Goal: Check status: Check status

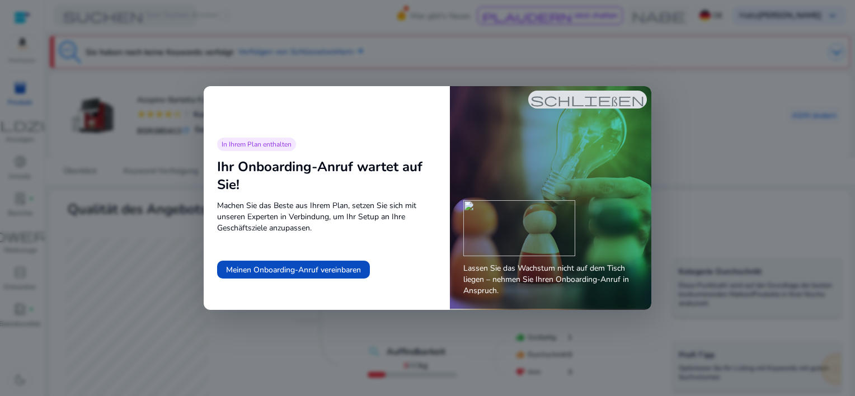
click at [359, 239] on div "In Ihrem Plan enthalten Ihr Onboarding-Anruf wartet auf Sie! Machen Sie das Bes…" at bounding box center [327, 198] width 246 height 251
click at [570, 93] on span "schließen" at bounding box center [587, 99] width 114 height 13
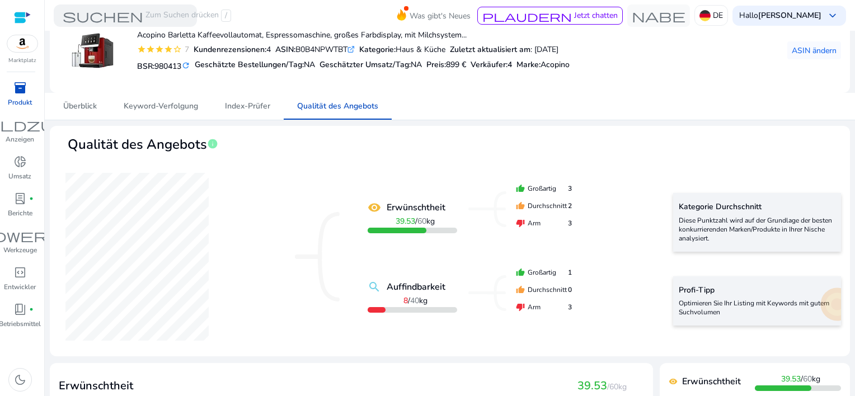
scroll to position [168, 0]
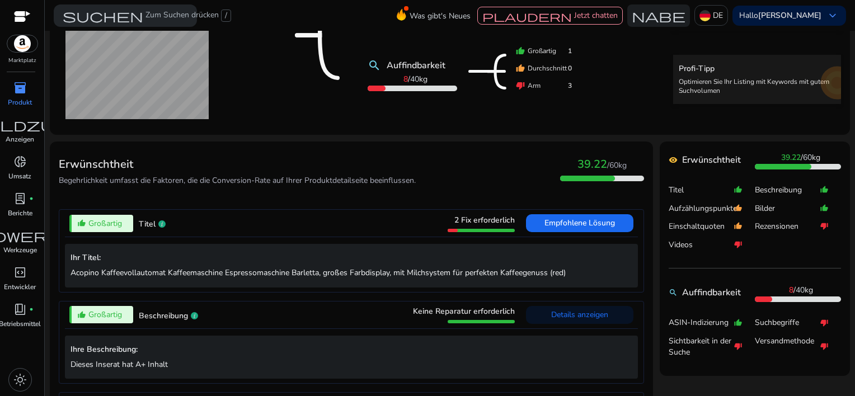
scroll to position [336, 0]
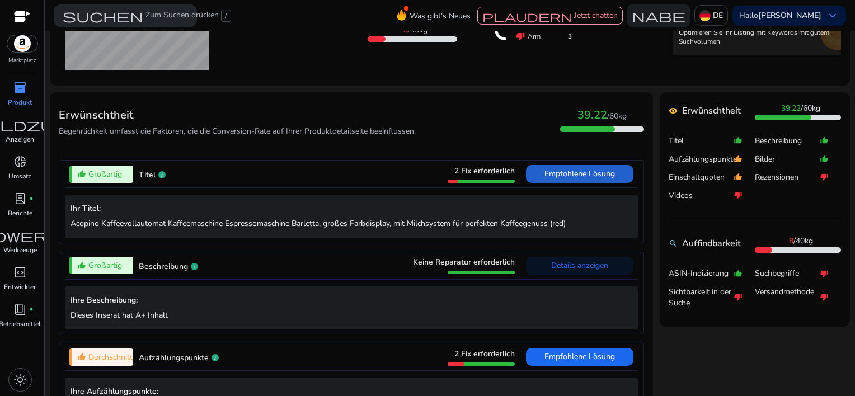
click at [574, 178] on span "Empfohlene Lösung" at bounding box center [579, 173] width 70 height 11
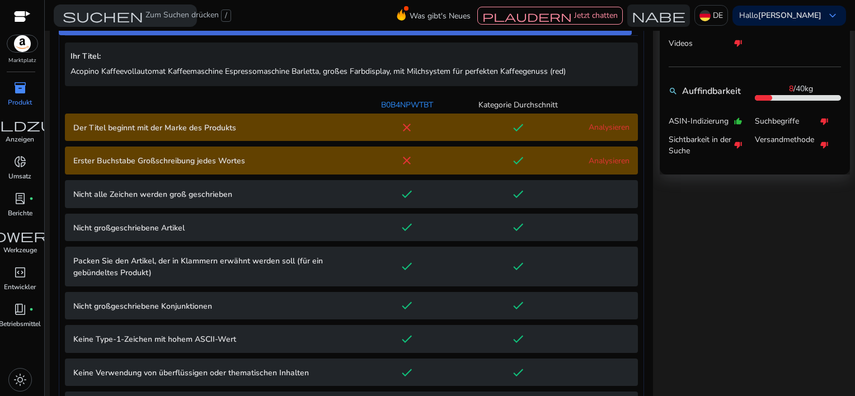
scroll to position [495, 0]
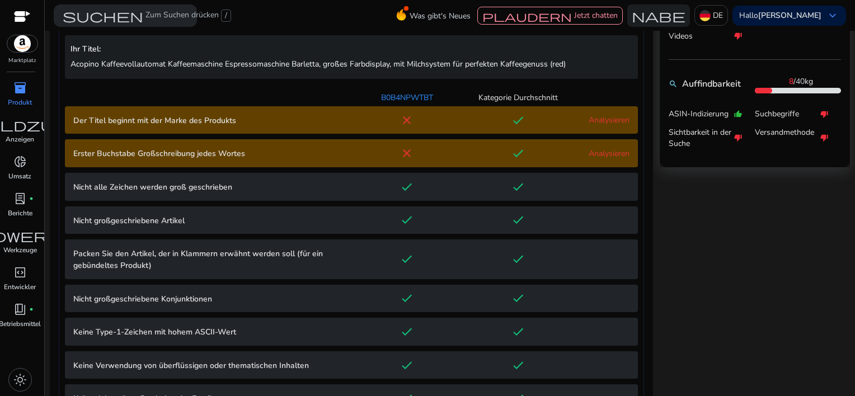
click at [591, 116] on link "Analysieren" at bounding box center [608, 120] width 41 height 11
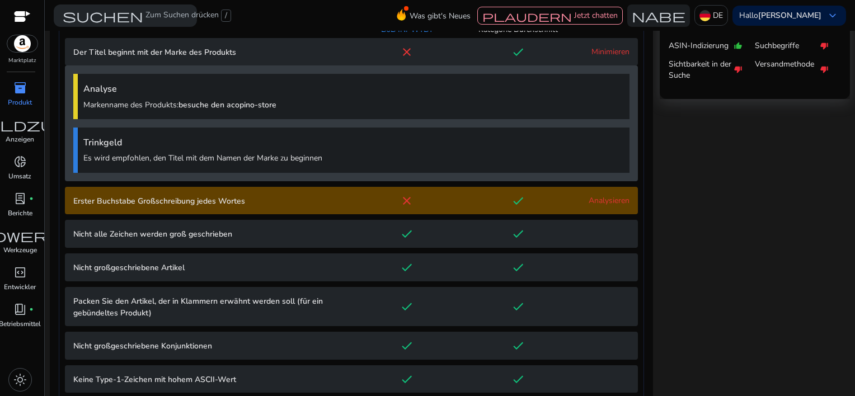
scroll to position [600, 0]
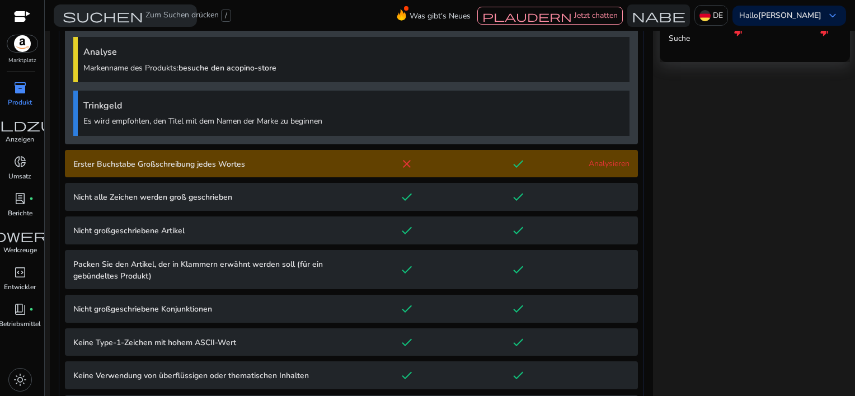
click at [602, 158] on link "Analysieren" at bounding box center [608, 163] width 41 height 11
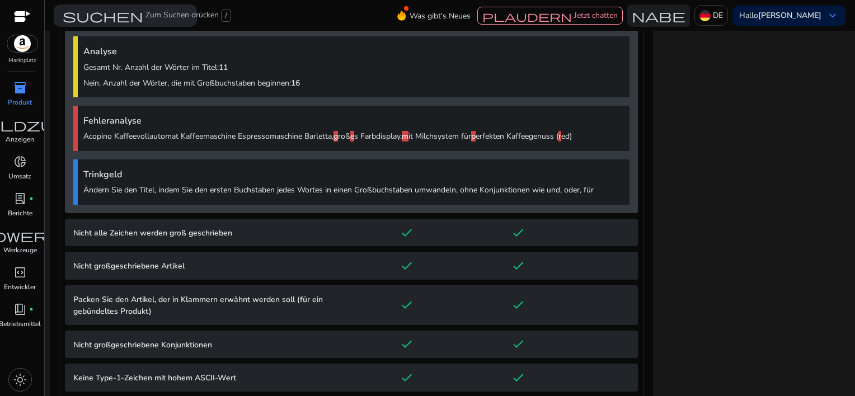
scroll to position [0, 0]
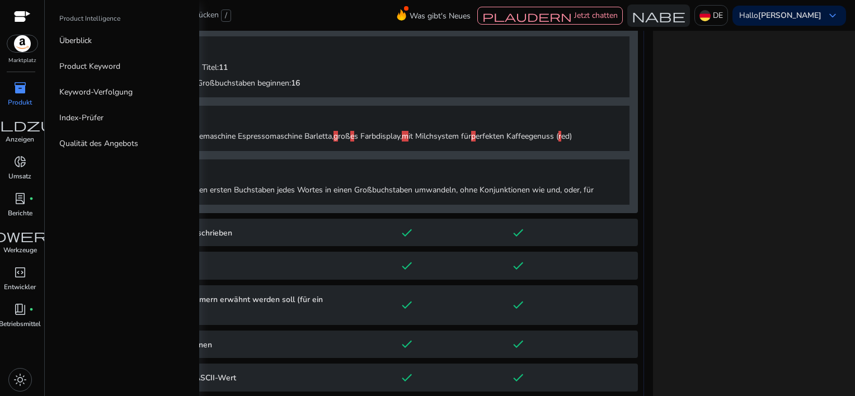
click at [11, 88] on div "inventory_2" at bounding box center [19, 88] width 31 height 18
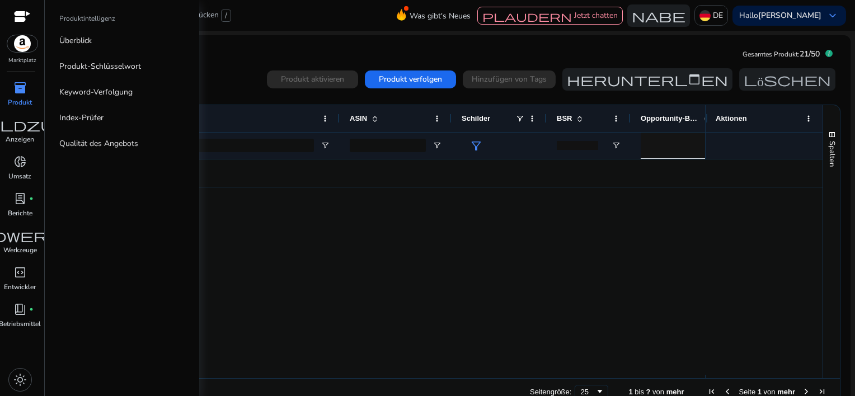
click at [11, 87] on div "inventory_2" at bounding box center [19, 88] width 31 height 18
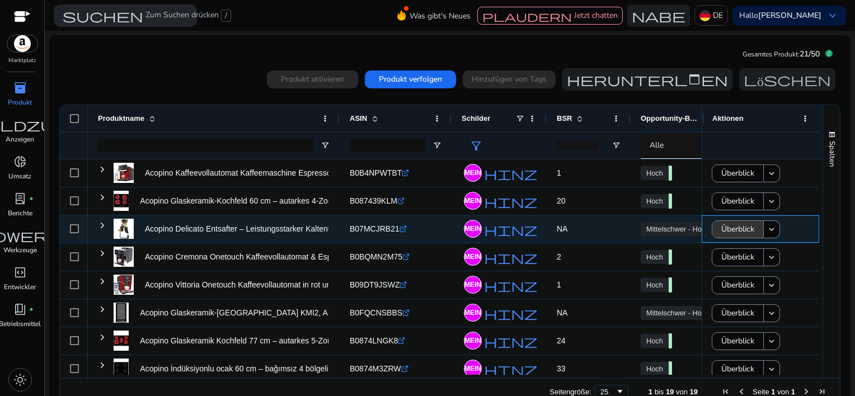
click at [732, 232] on span "Überblick" at bounding box center [737, 229] width 33 height 23
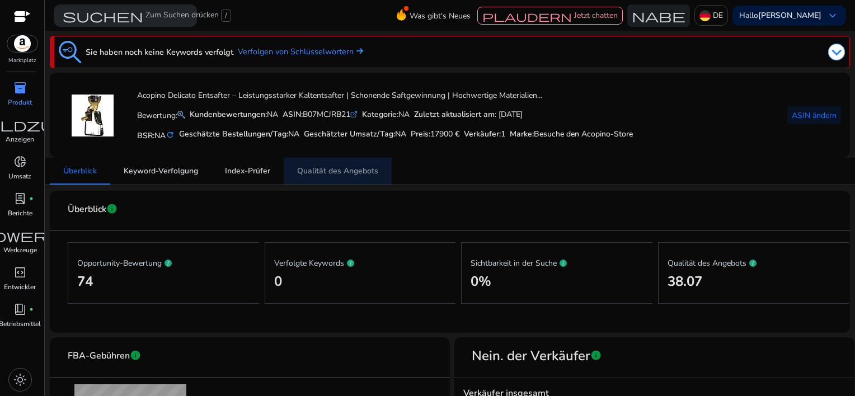
click at [358, 170] on span "Qualität des Angebots" at bounding box center [337, 171] width 81 height 8
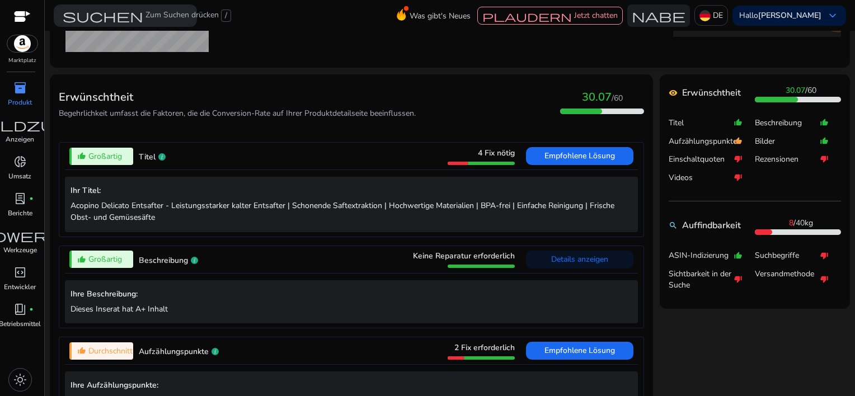
scroll to position [392, 0]
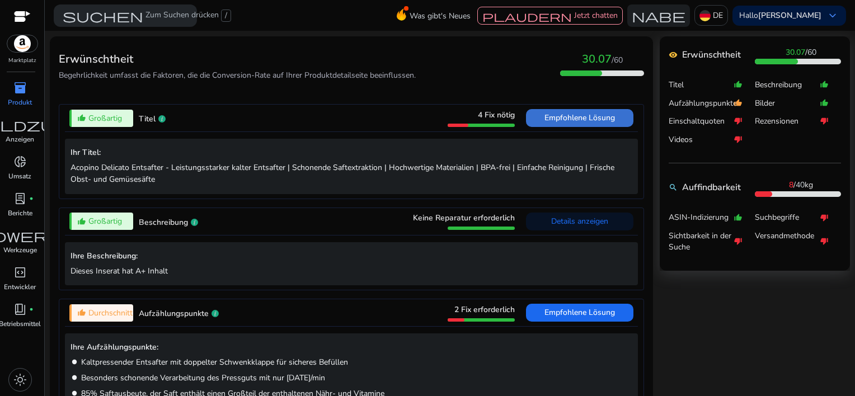
click at [559, 123] on span "Empfohlene Lösung" at bounding box center [579, 118] width 70 height 18
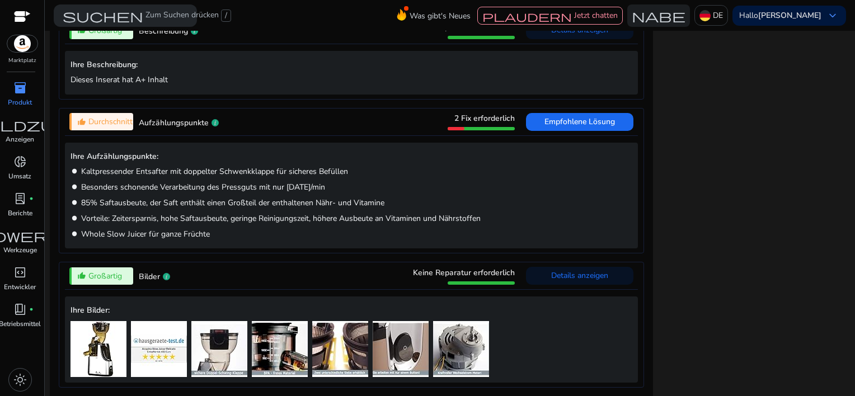
scroll to position [1054, 0]
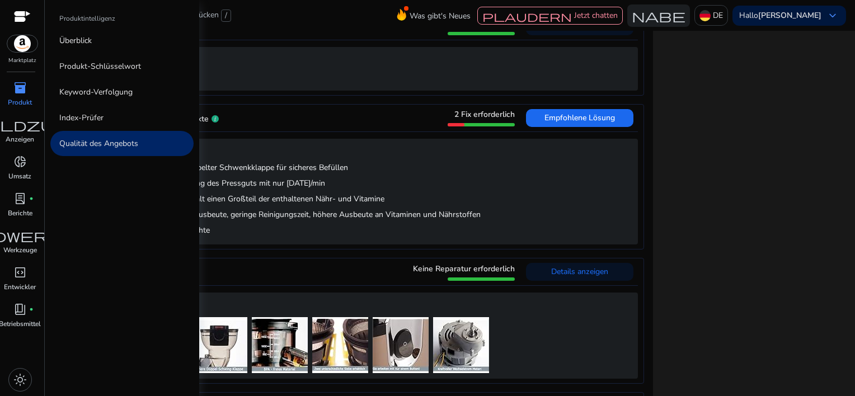
click at [16, 89] on span "inventory_2" at bounding box center [19, 87] width 13 height 13
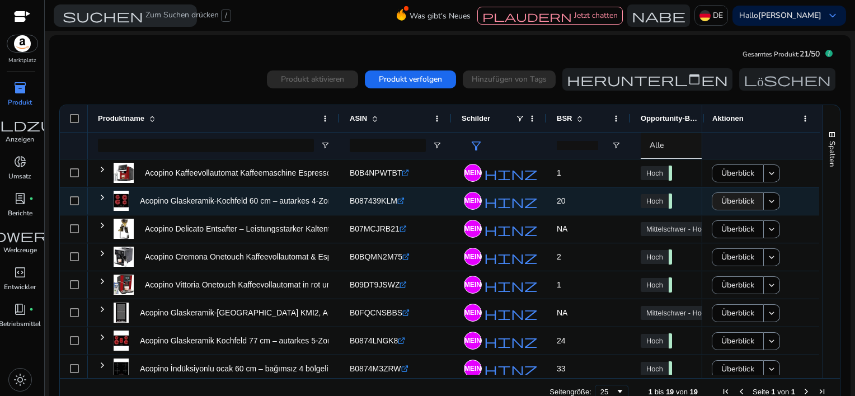
click at [741, 197] on span "Überblick" at bounding box center [737, 201] width 33 height 23
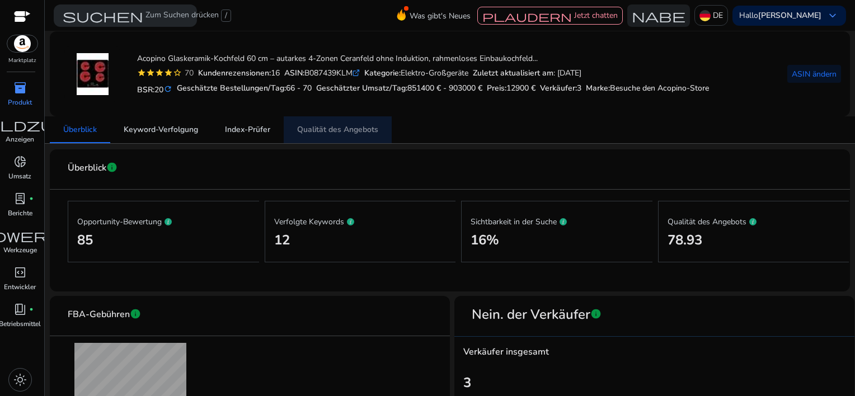
click at [347, 123] on span "Qualität des Angebots" at bounding box center [337, 129] width 81 height 27
